Goal: Transaction & Acquisition: Purchase product/service

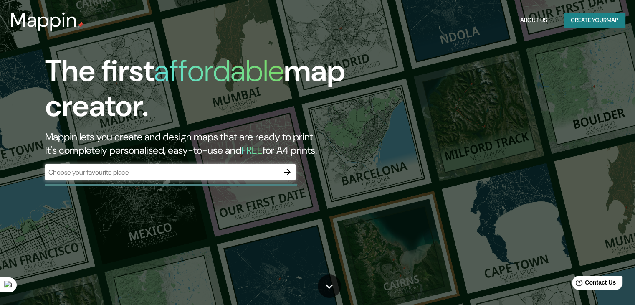
click at [130, 177] on div "​" at bounding box center [170, 172] width 250 height 17
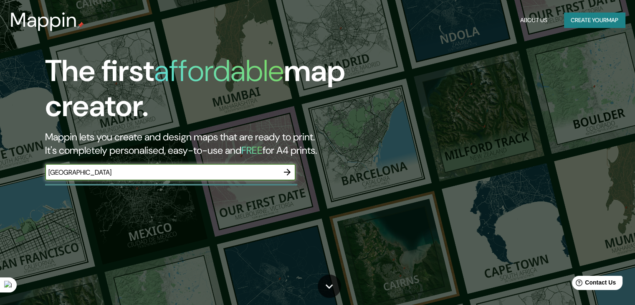
type input "[GEOGRAPHIC_DATA]"
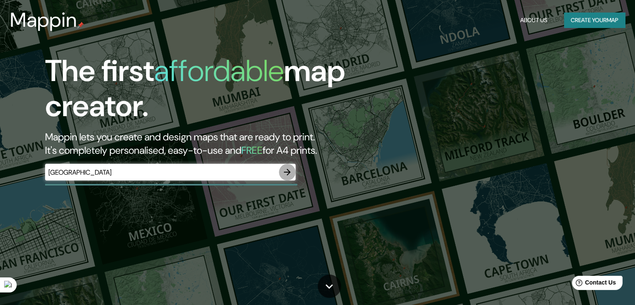
click at [285, 170] on icon "button" at bounding box center [287, 172] width 10 height 10
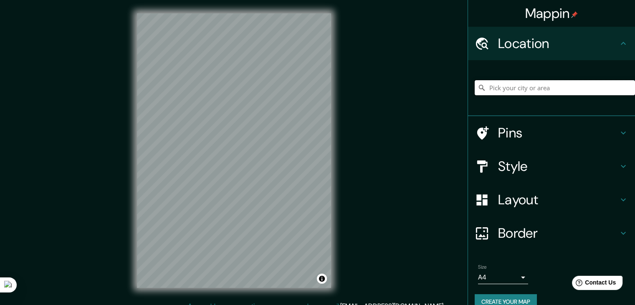
click at [491, 80] on input "Pick your city or area" at bounding box center [554, 87] width 160 height 15
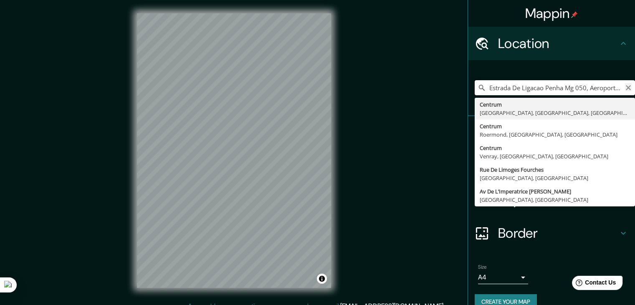
type input "Estrada De Ligacao Penha Mg 050, Aeroporto, [GEOGRAPHIC_DATA] - [GEOGRAPHIC_DAT…"
click at [626, 88] on icon "Clear" at bounding box center [628, 87] width 5 height 5
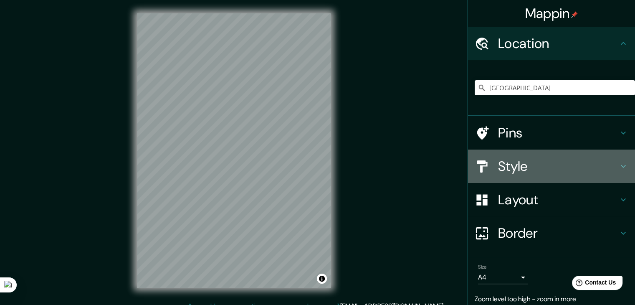
click at [519, 169] on h4 "Style" at bounding box center [558, 166] width 120 height 17
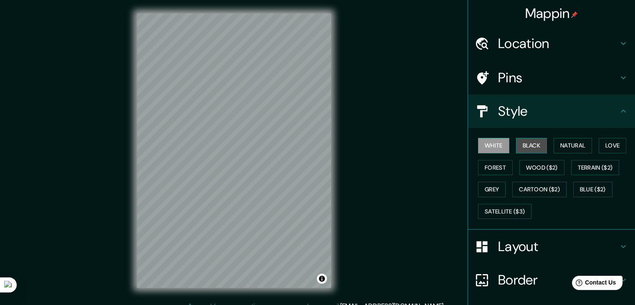
click at [522, 144] on button "Black" at bounding box center [531, 145] width 31 height 15
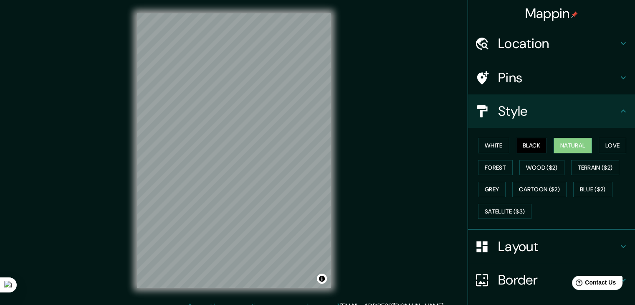
click at [567, 146] on button "Natural" at bounding box center [572, 145] width 38 height 15
click at [544, 185] on button "Cartoon ($2)" at bounding box center [539, 189] width 54 height 15
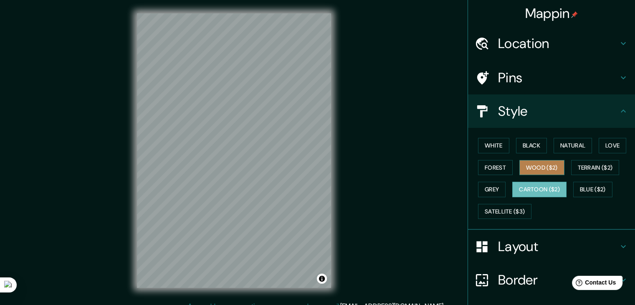
click at [528, 168] on button "Wood ($2)" at bounding box center [541, 167] width 45 height 15
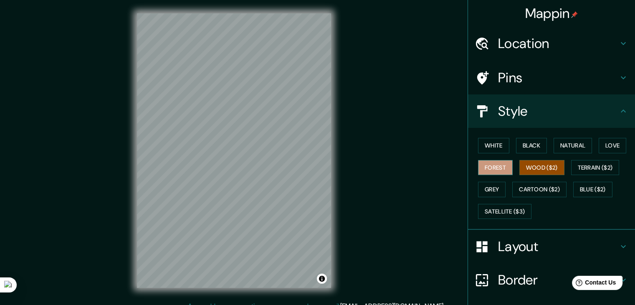
click at [496, 164] on button "Forest" at bounding box center [495, 167] width 35 height 15
drag, startPoint x: 628, startPoint y: 179, endPoint x: 590, endPoint y: 139, distance: 54.6
click at [590, 139] on div "White Black Natural Love Forest Wood ($2) Terrain ($2) Grey Cartoon ($2) Blue (…" at bounding box center [554, 178] width 160 height 88
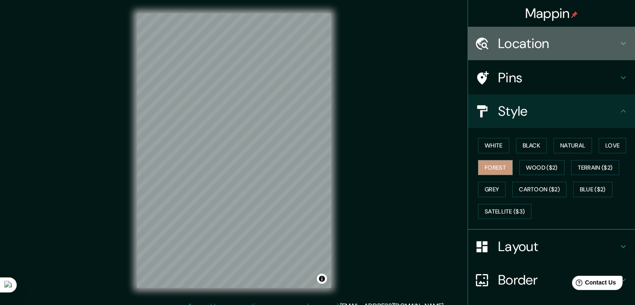
click at [504, 37] on h4 "Location" at bounding box center [558, 43] width 120 height 17
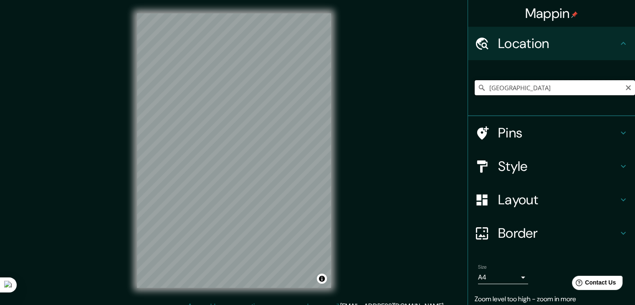
click at [496, 84] on input "[GEOGRAPHIC_DATA]" at bounding box center [554, 87] width 160 height 15
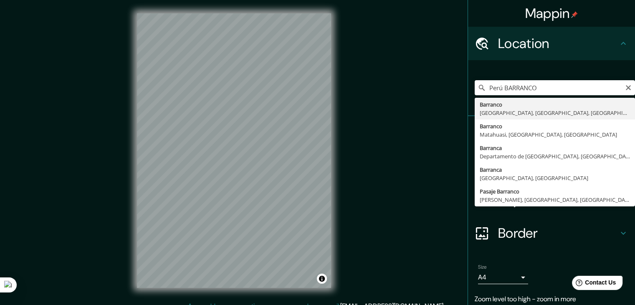
type input "[GEOGRAPHIC_DATA], [GEOGRAPHIC_DATA], [GEOGRAPHIC_DATA], [GEOGRAPHIC_DATA]"
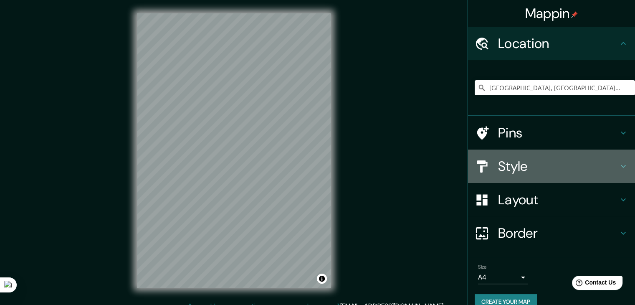
click at [525, 165] on h4 "Style" at bounding box center [558, 166] width 120 height 17
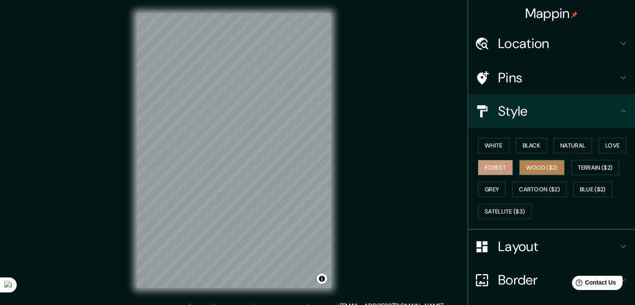
click at [526, 166] on button "Wood ($2)" at bounding box center [541, 167] width 45 height 15
click at [484, 188] on button "Grey" at bounding box center [492, 189] width 28 height 15
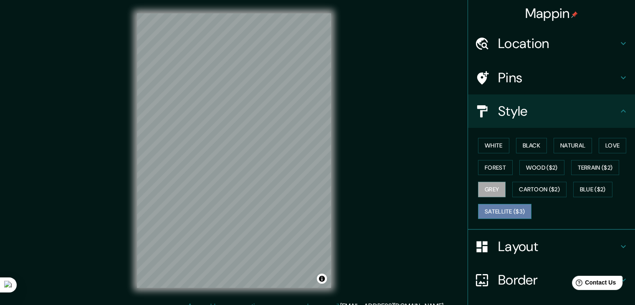
click at [511, 208] on button "Satellite ($3)" at bounding box center [504, 211] width 53 height 15
click at [578, 188] on button "Blue ($2)" at bounding box center [592, 189] width 39 height 15
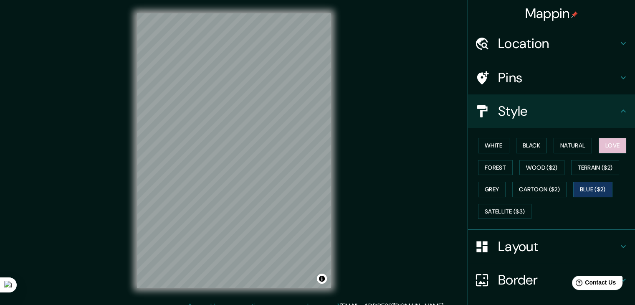
click at [602, 146] on button "Love" at bounding box center [612, 145] width 28 height 15
click at [574, 146] on button "Natural" at bounding box center [572, 145] width 38 height 15
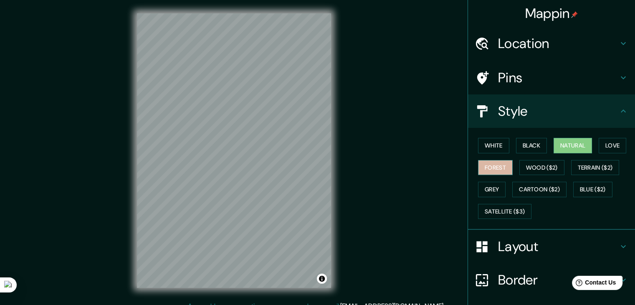
click at [492, 171] on button "Forest" at bounding box center [495, 167] width 35 height 15
click at [519, 147] on button "Black" at bounding box center [531, 145] width 31 height 15
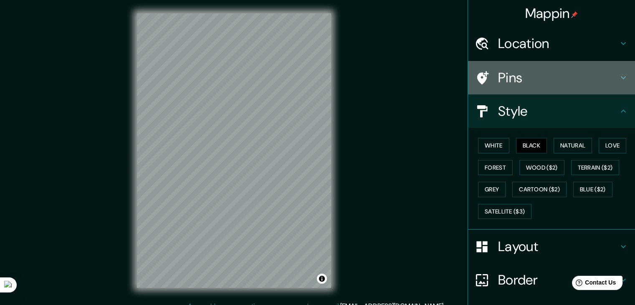
click at [524, 73] on h4 "Pins" at bounding box center [558, 77] width 120 height 17
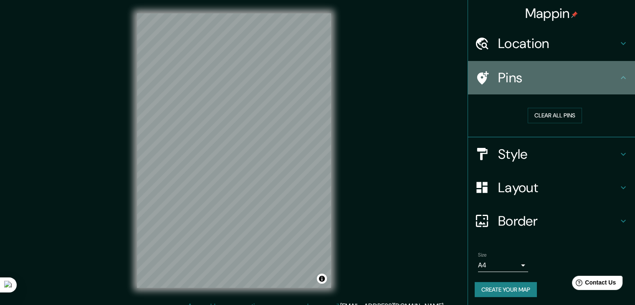
click at [561, 75] on h4 "Pins" at bounding box center [558, 77] width 120 height 17
click at [622, 81] on div "Pins" at bounding box center [551, 77] width 167 height 33
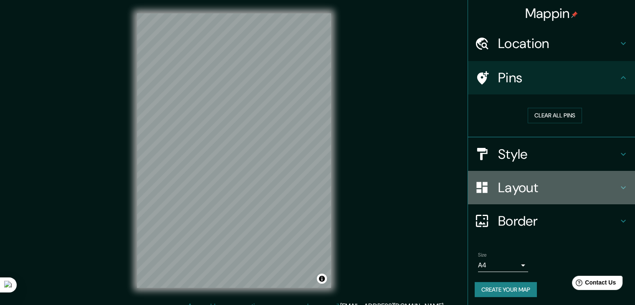
click at [514, 173] on div "Layout" at bounding box center [551, 187] width 167 height 33
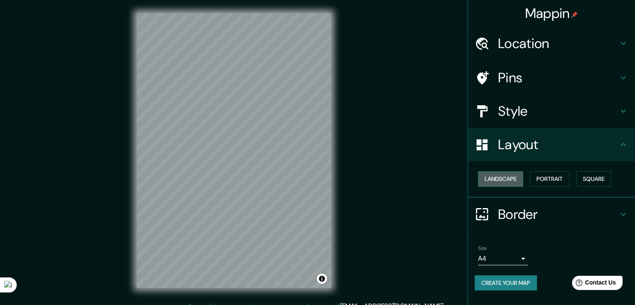
click at [509, 178] on button "Landscape" at bounding box center [500, 178] width 45 height 15
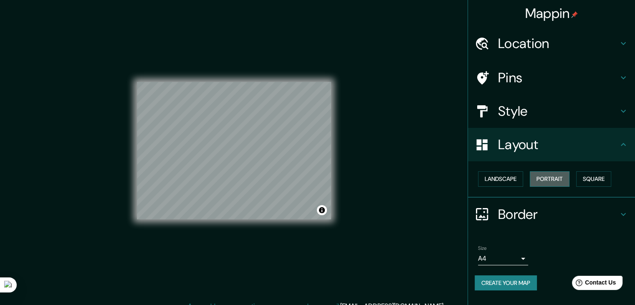
click at [551, 176] on button "Portrait" at bounding box center [550, 178] width 40 height 15
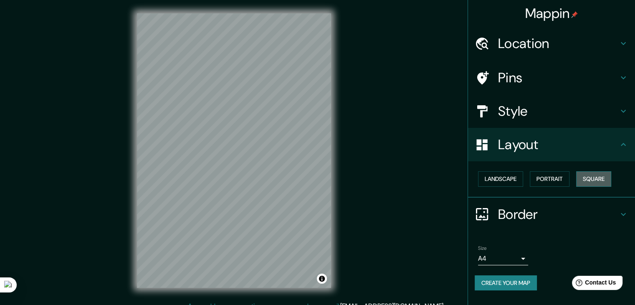
click at [592, 177] on button "Square" at bounding box center [593, 178] width 35 height 15
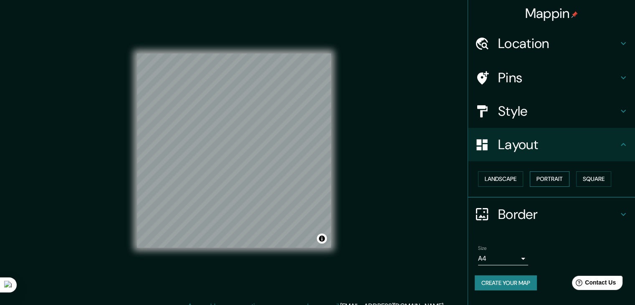
click at [553, 177] on button "Portrait" at bounding box center [550, 178] width 40 height 15
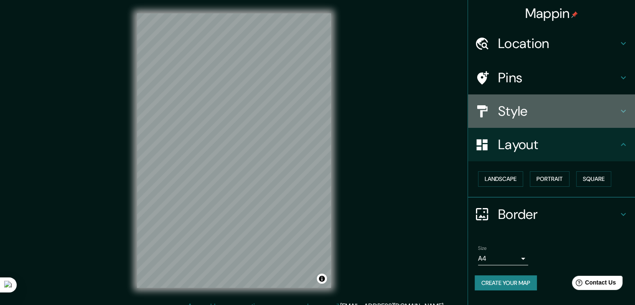
click at [542, 107] on h4 "Style" at bounding box center [558, 111] width 120 height 17
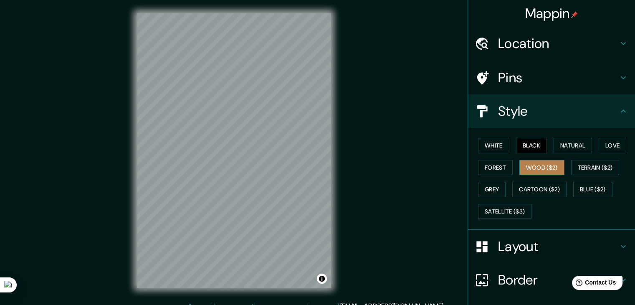
click at [529, 169] on button "Wood ($2)" at bounding box center [541, 167] width 45 height 15
click at [495, 187] on button "Grey" at bounding box center [492, 189] width 28 height 15
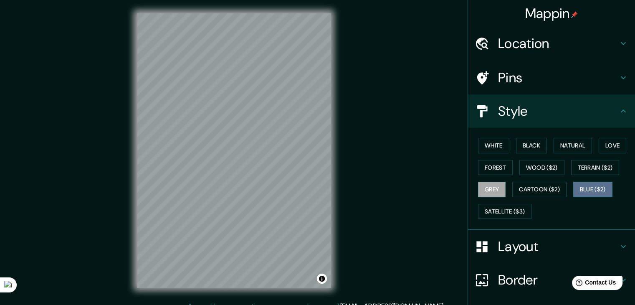
click at [596, 185] on button "Blue ($2)" at bounding box center [592, 189] width 39 height 15
